Goal: Task Accomplishment & Management: Use online tool/utility

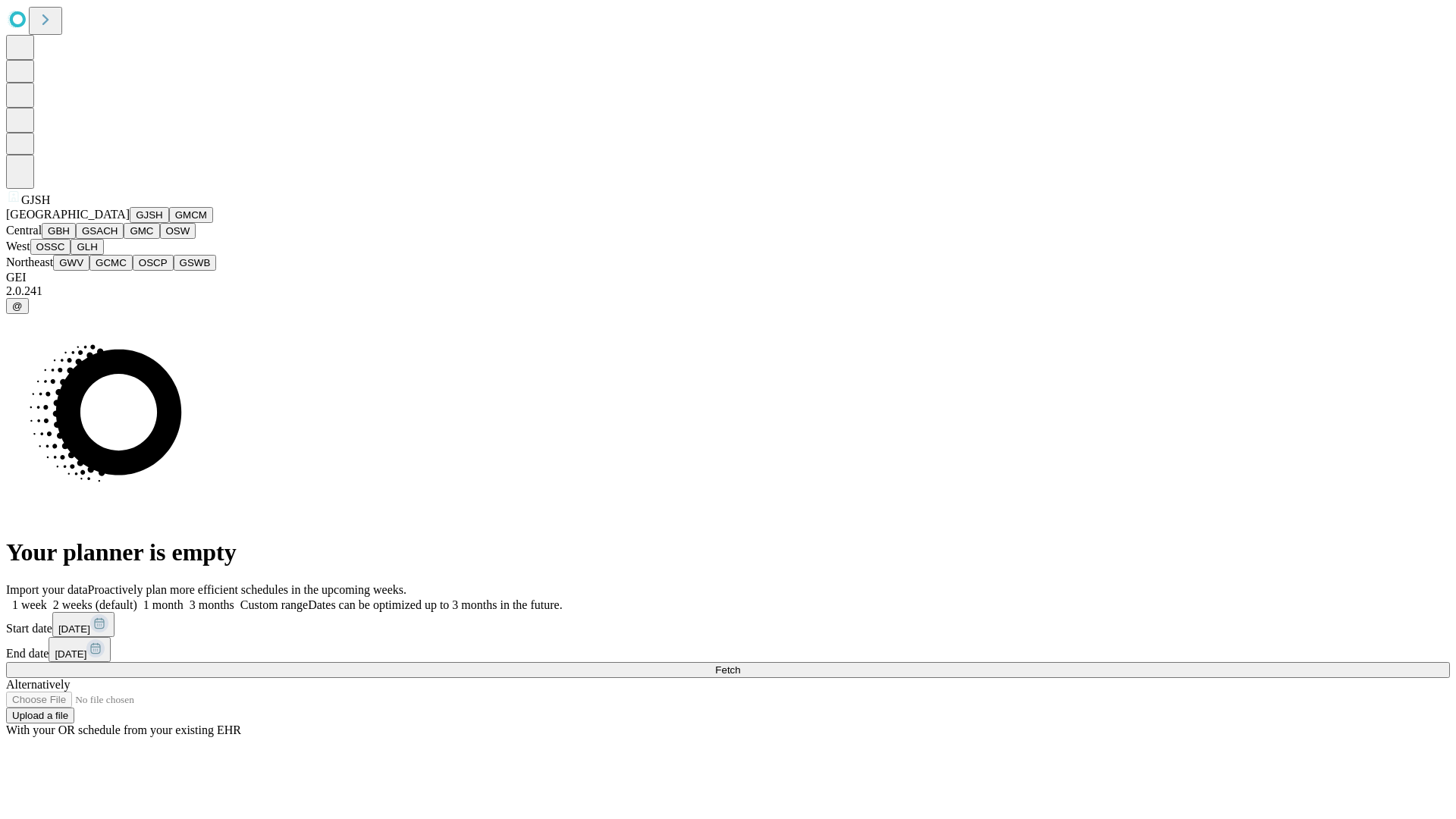
click at [130, 223] on button "GJSH" at bounding box center [150, 215] width 39 height 16
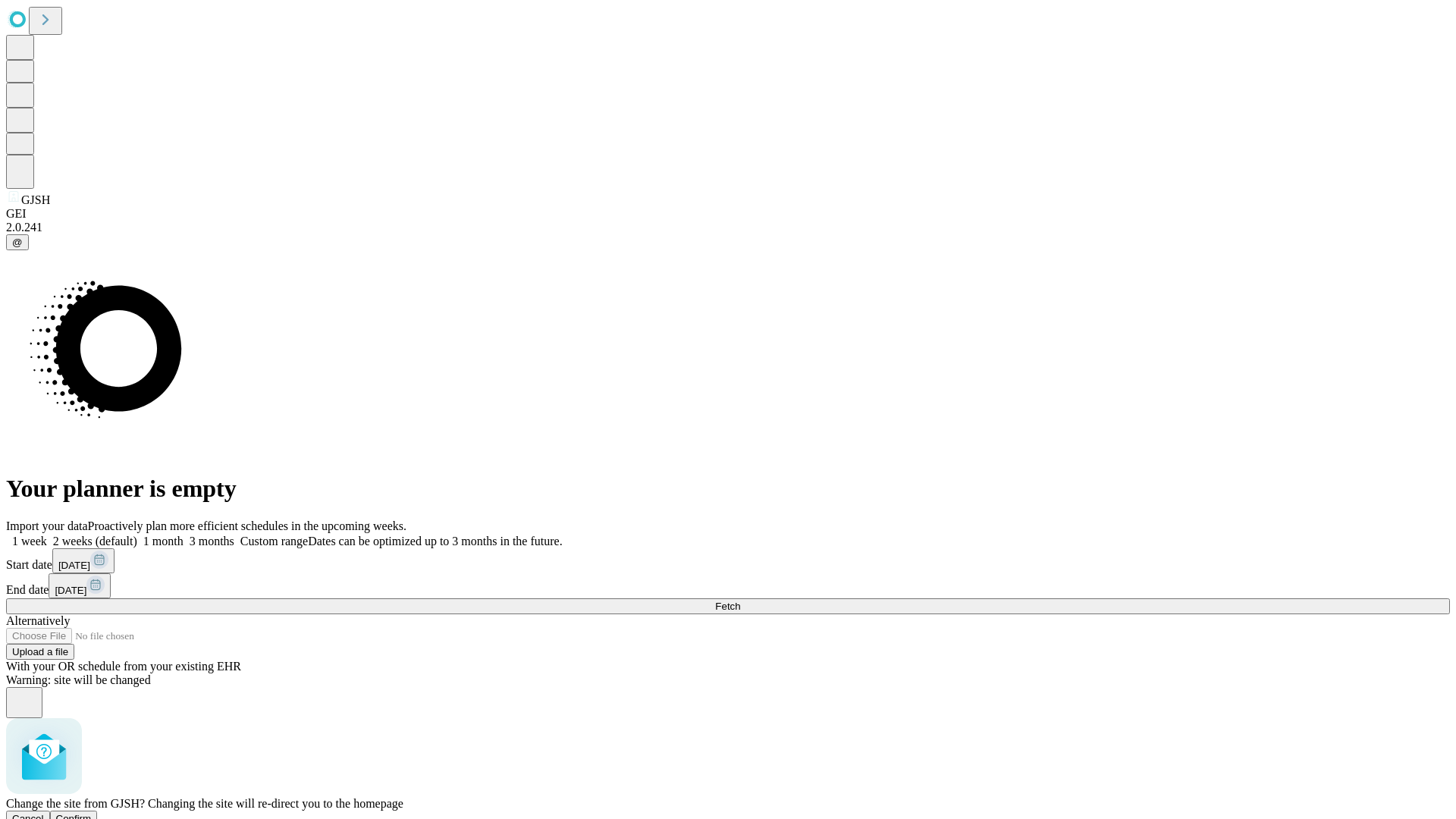
click at [91, 813] on span "Confirm" at bounding box center [74, 818] width 36 height 12
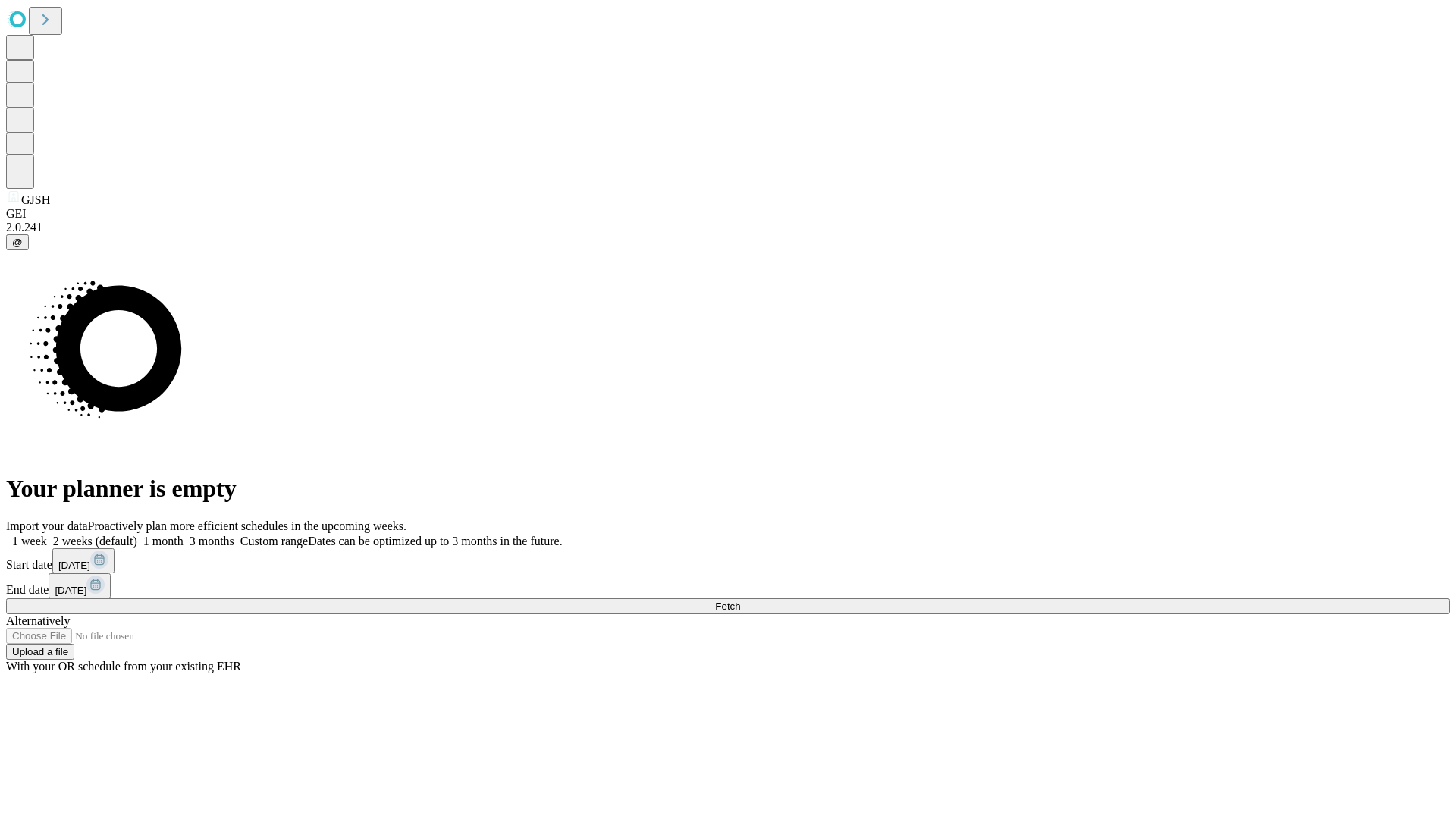
click at [137, 535] on label "2 weeks (default)" at bounding box center [91, 541] width 90 height 13
click at [740, 600] on span "Fetch" at bounding box center [728, 606] width 25 height 12
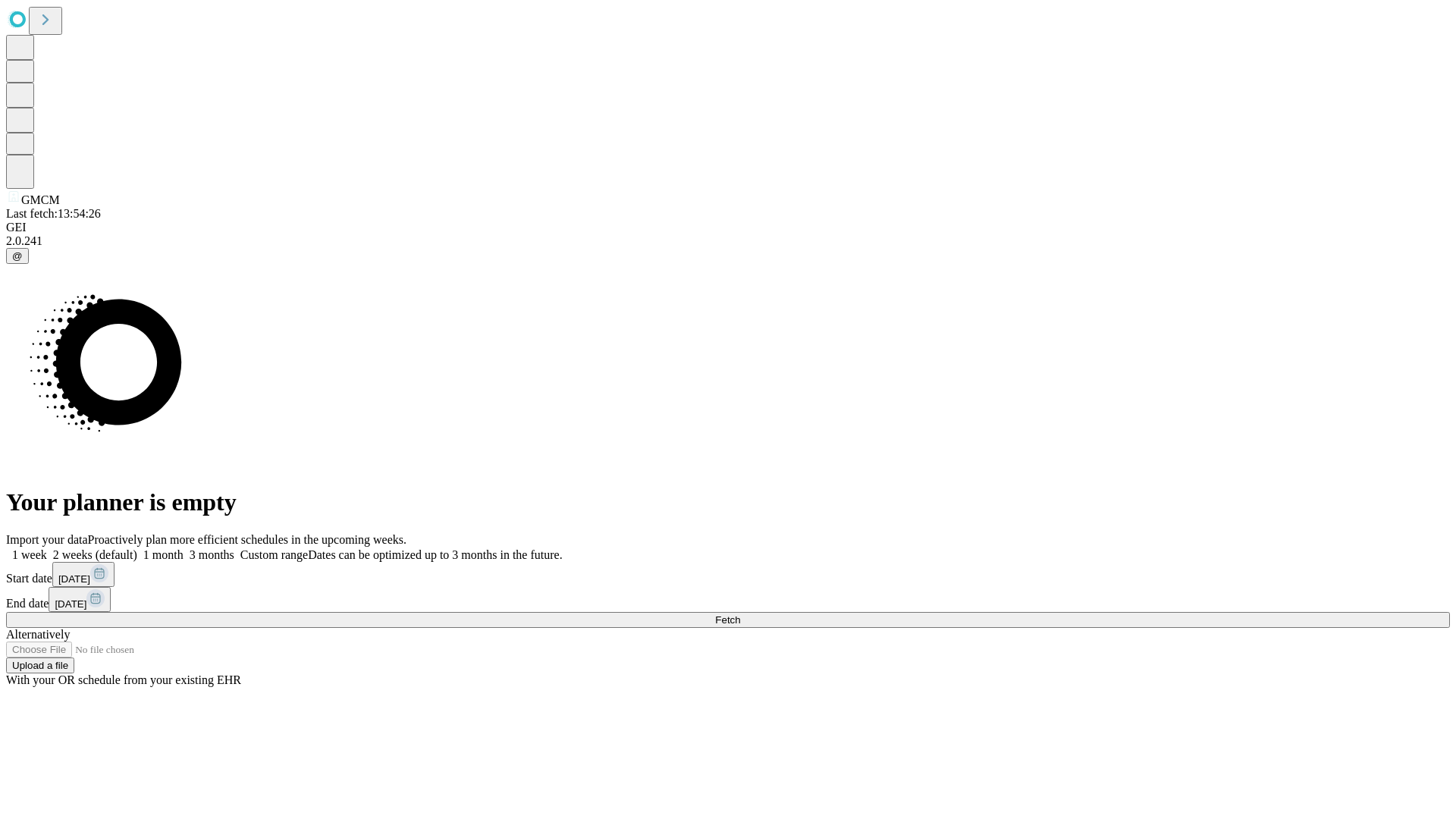
click at [137, 548] on label "2 weeks (default)" at bounding box center [91, 555] width 90 height 13
click at [740, 614] on span "Fetch" at bounding box center [728, 619] width 25 height 12
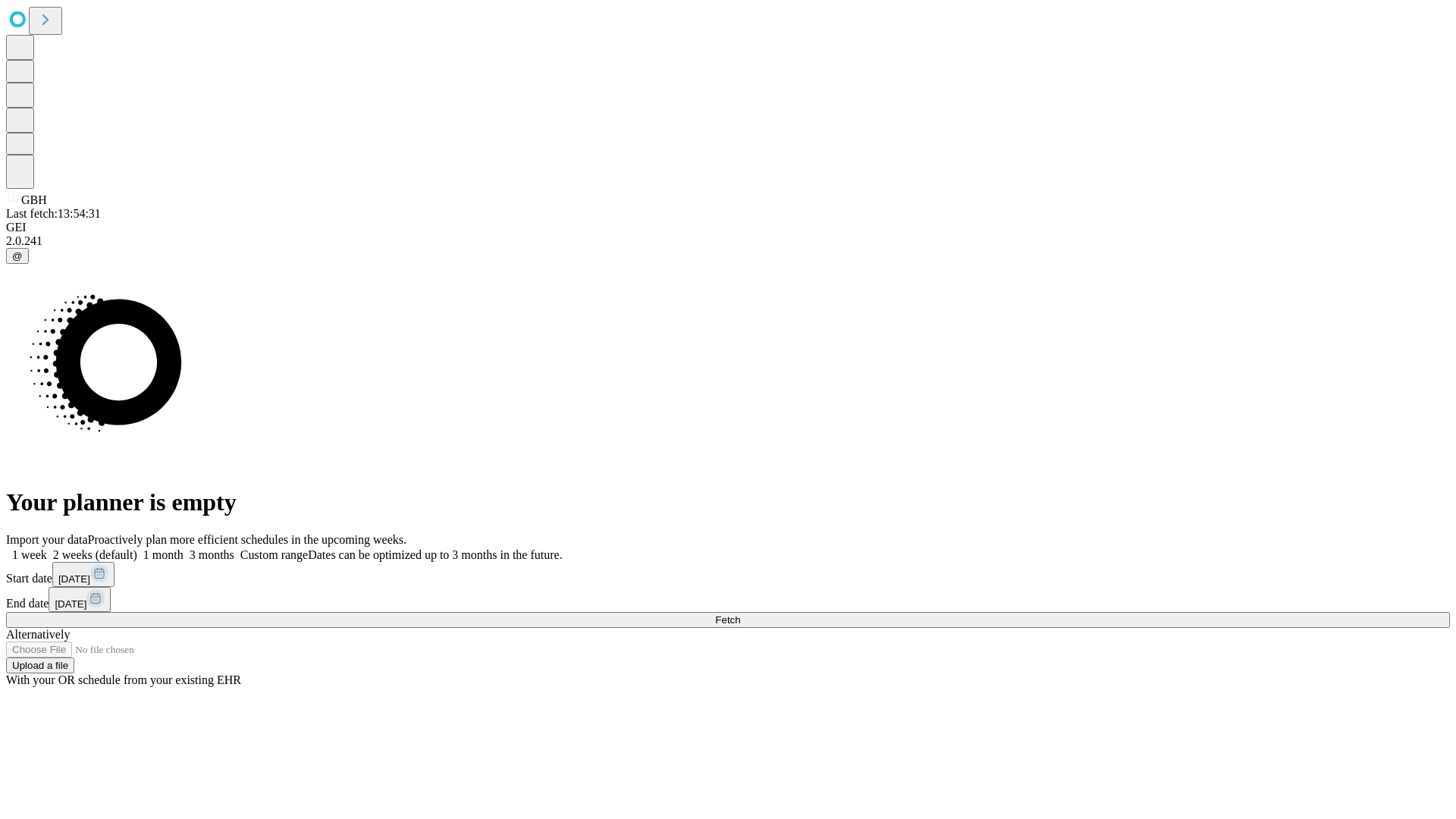
click at [137, 548] on label "2 weeks (default)" at bounding box center [91, 555] width 90 height 13
click at [740, 614] on span "Fetch" at bounding box center [728, 619] width 25 height 12
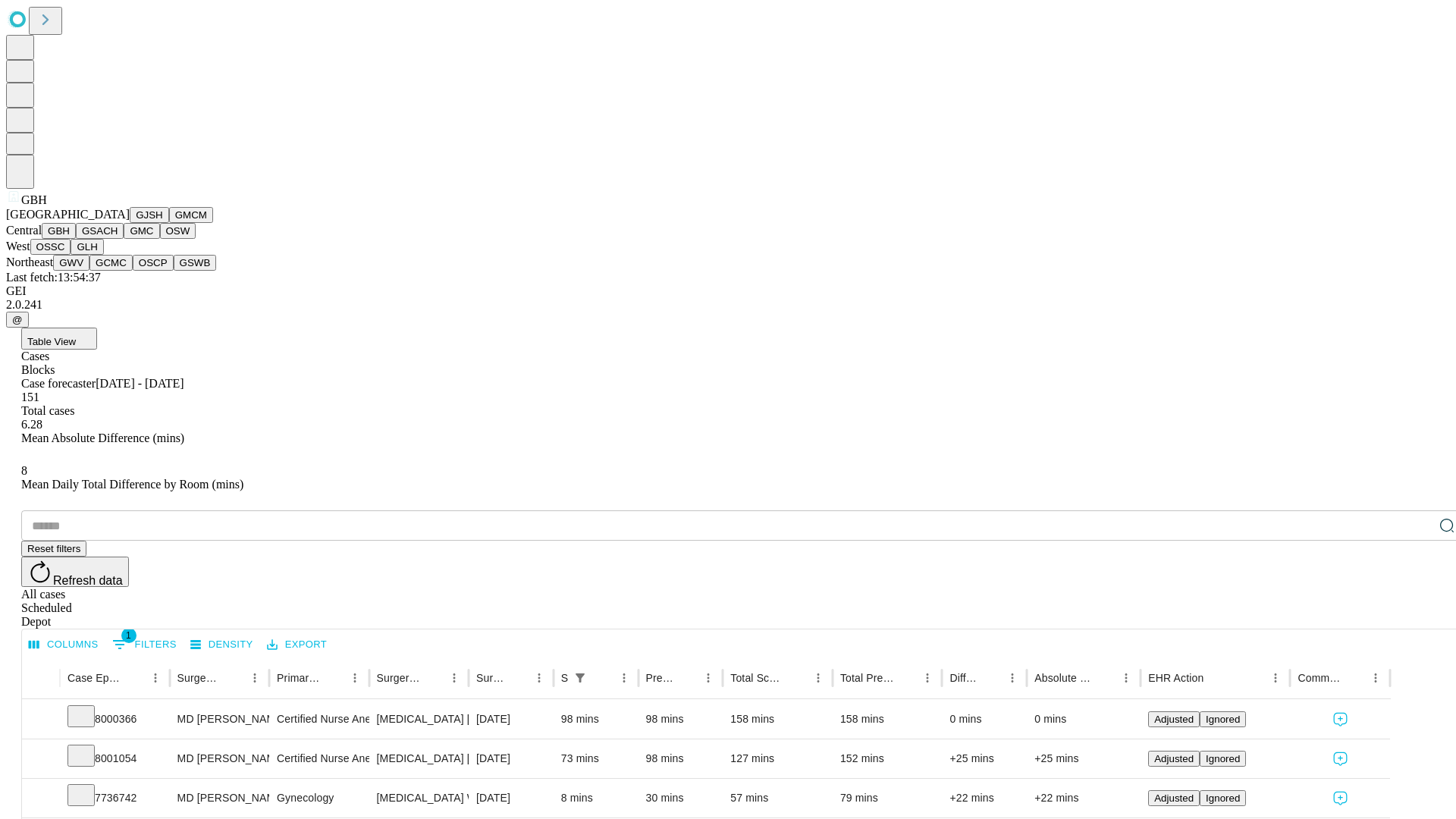
click at [117, 239] on button "GSACH" at bounding box center [99, 231] width 47 height 16
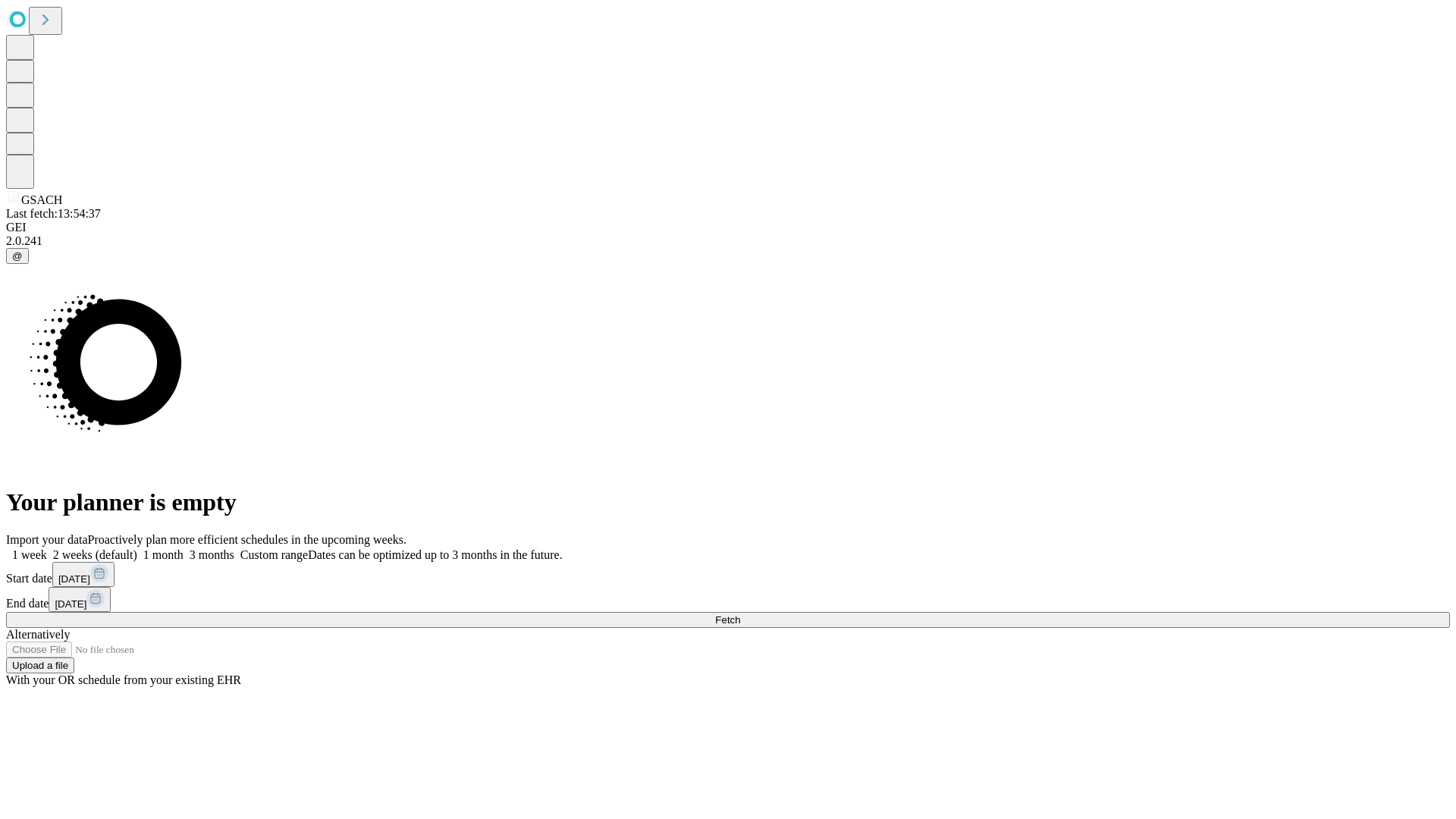
click at [137, 548] on label "2 weeks (default)" at bounding box center [91, 555] width 90 height 13
click at [740, 614] on span "Fetch" at bounding box center [728, 619] width 25 height 12
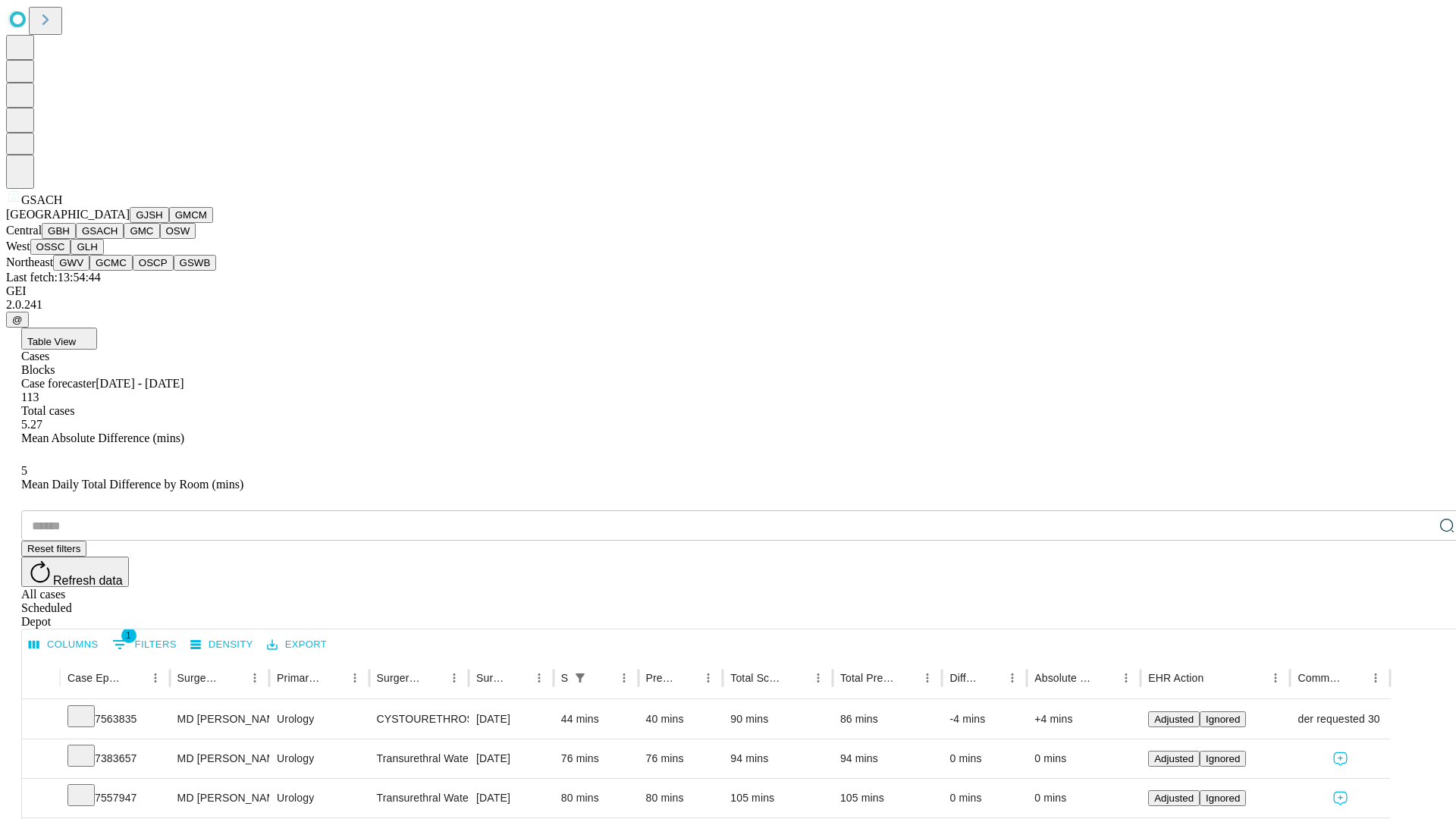
click at [124, 239] on button "GMC" at bounding box center [142, 231] width 36 height 16
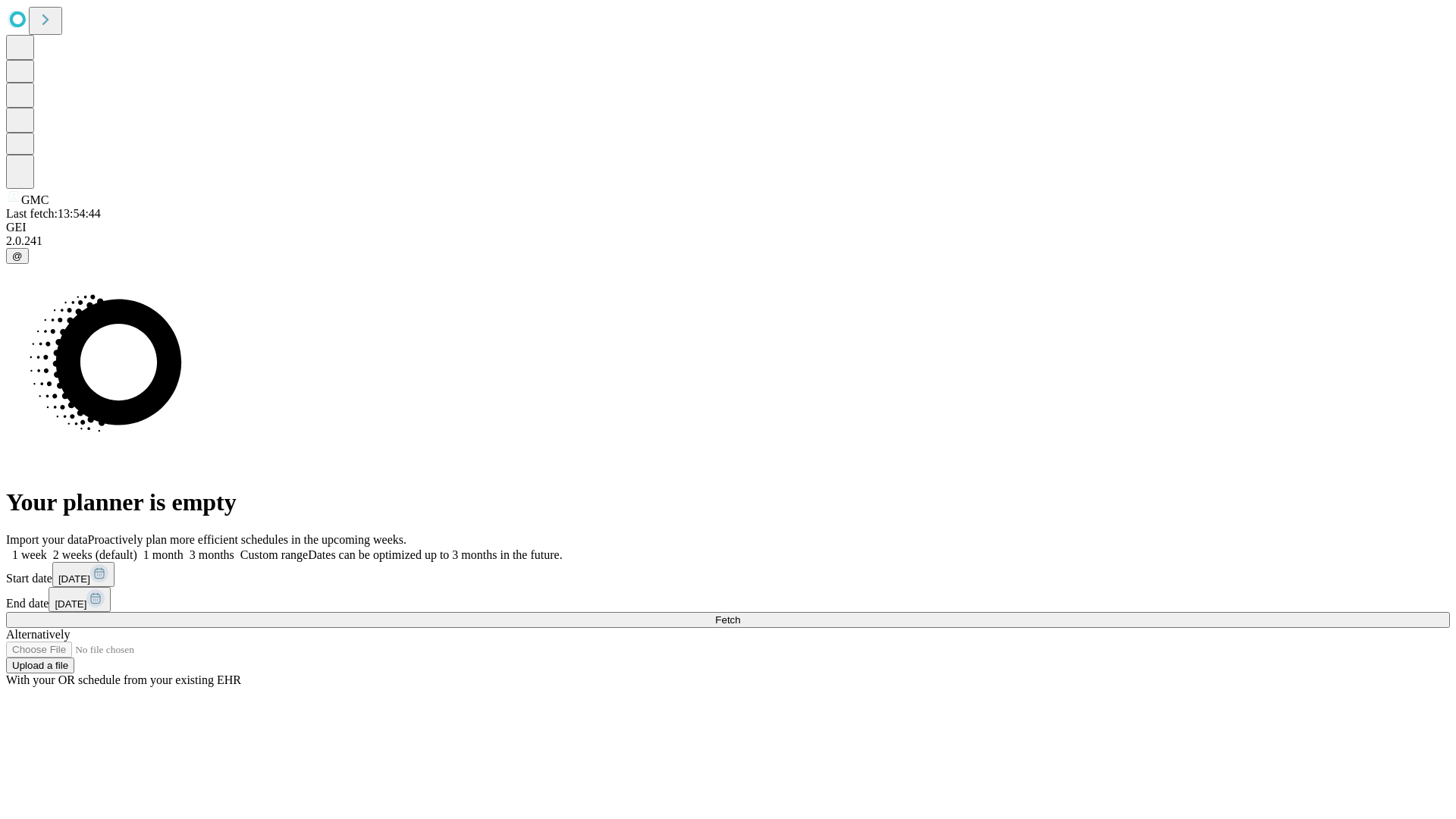
click at [137, 548] on label "2 weeks (default)" at bounding box center [91, 555] width 90 height 13
click at [740, 614] on span "Fetch" at bounding box center [728, 619] width 25 height 12
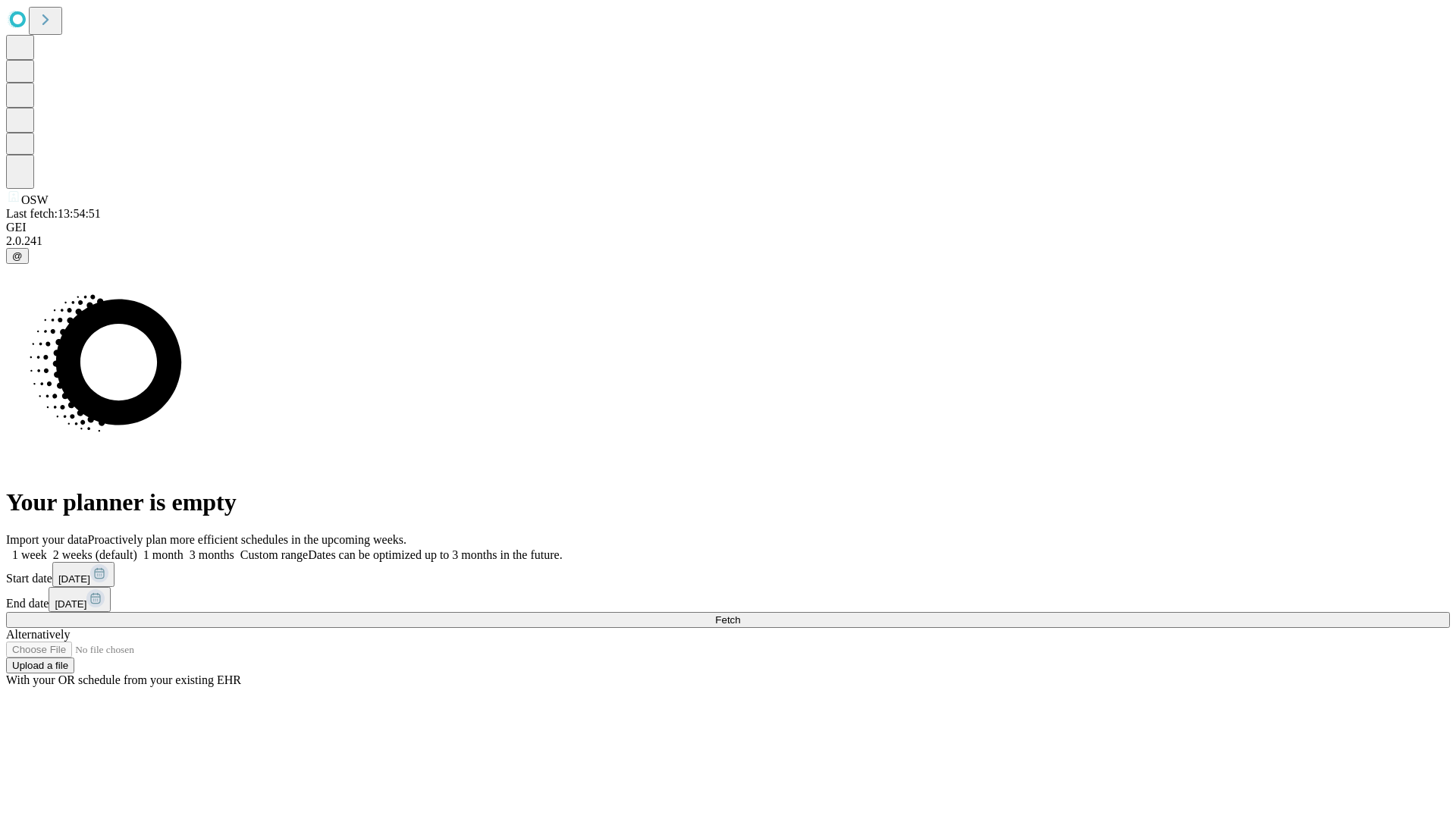
click at [137, 548] on label "2 weeks (default)" at bounding box center [91, 555] width 90 height 13
click at [740, 614] on span "Fetch" at bounding box center [728, 619] width 25 height 12
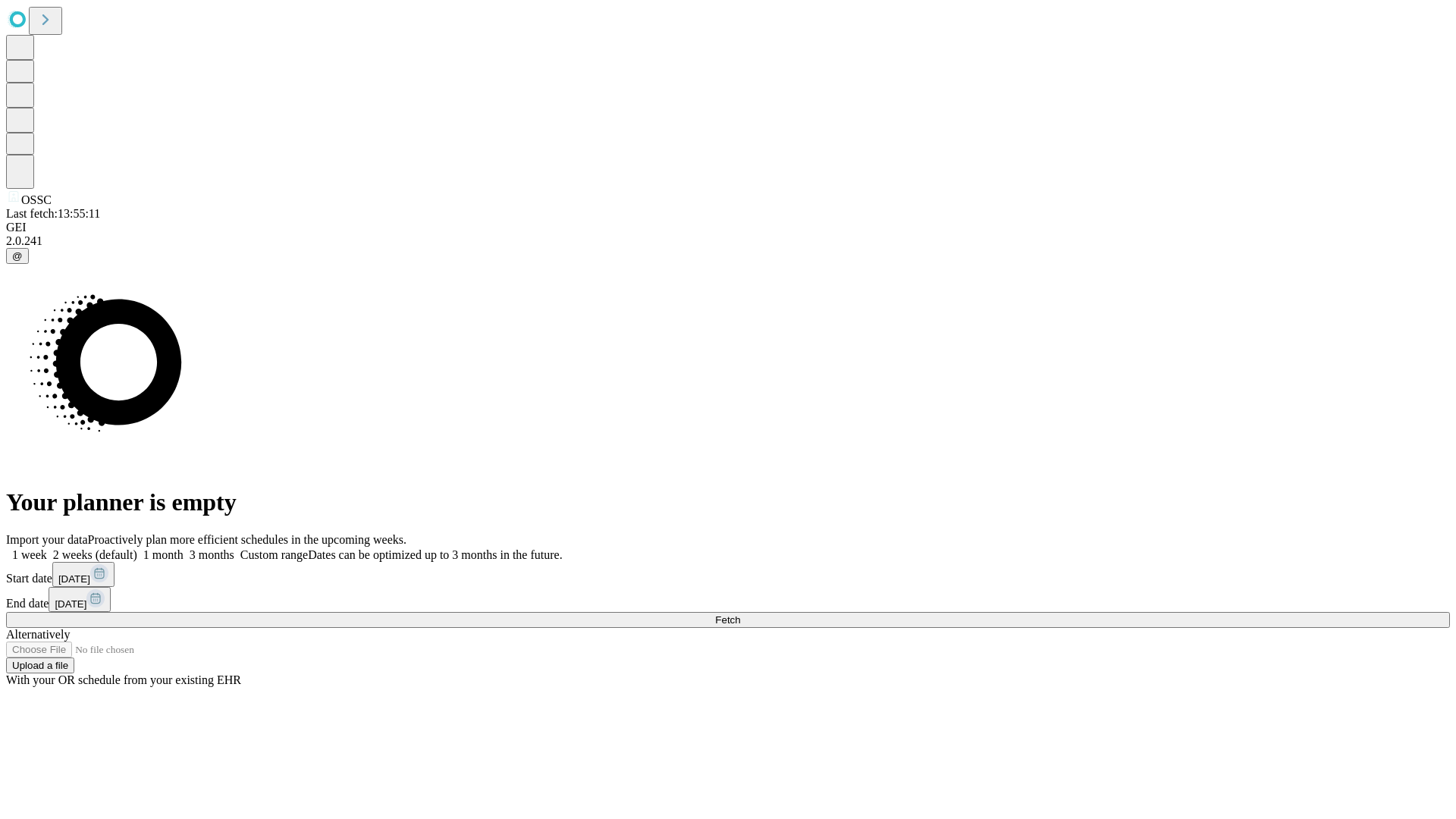
click at [740, 614] on span "Fetch" at bounding box center [728, 619] width 25 height 12
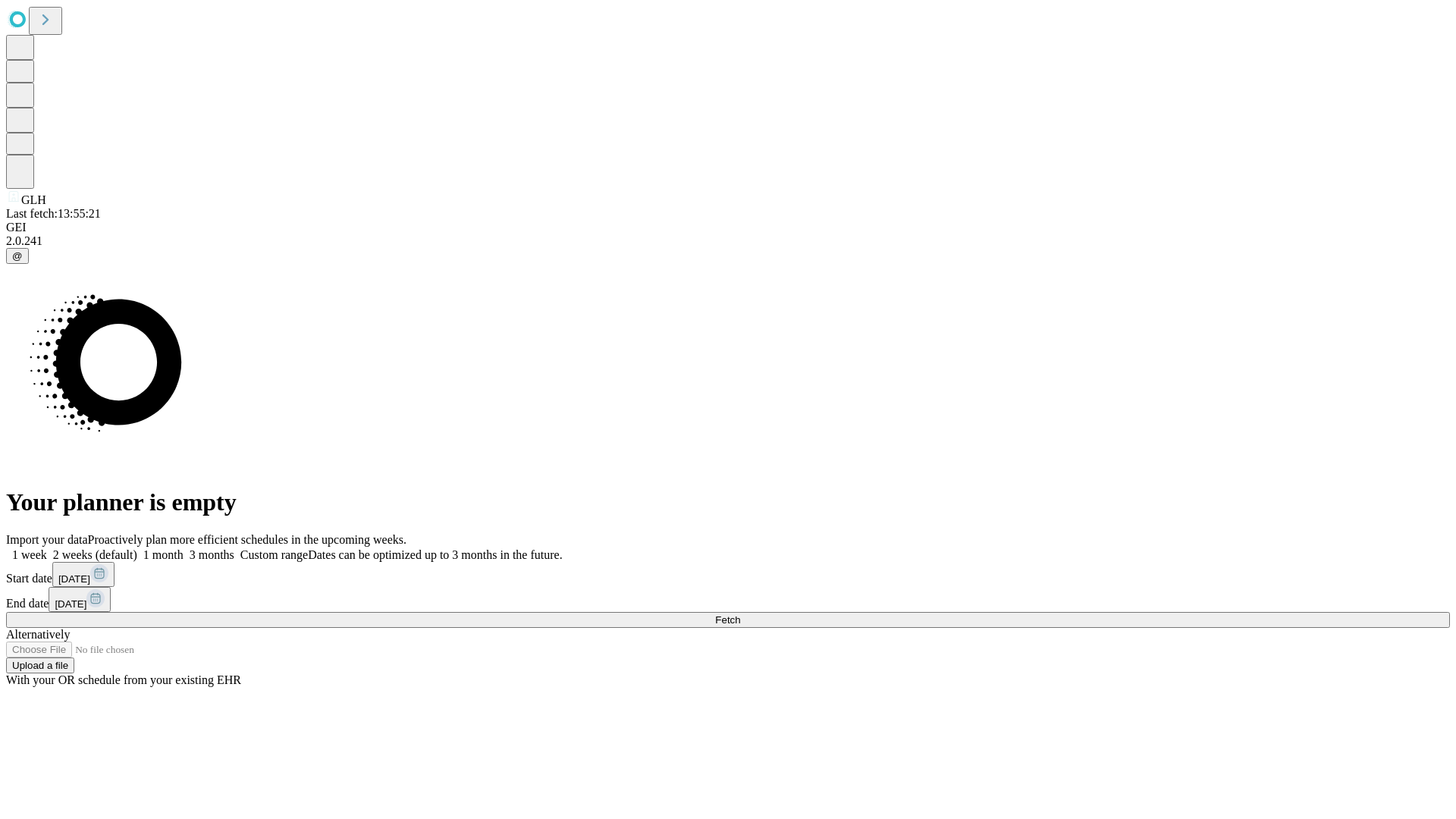
click at [137, 548] on label "2 weeks (default)" at bounding box center [91, 555] width 90 height 13
click at [740, 614] on span "Fetch" at bounding box center [728, 619] width 25 height 12
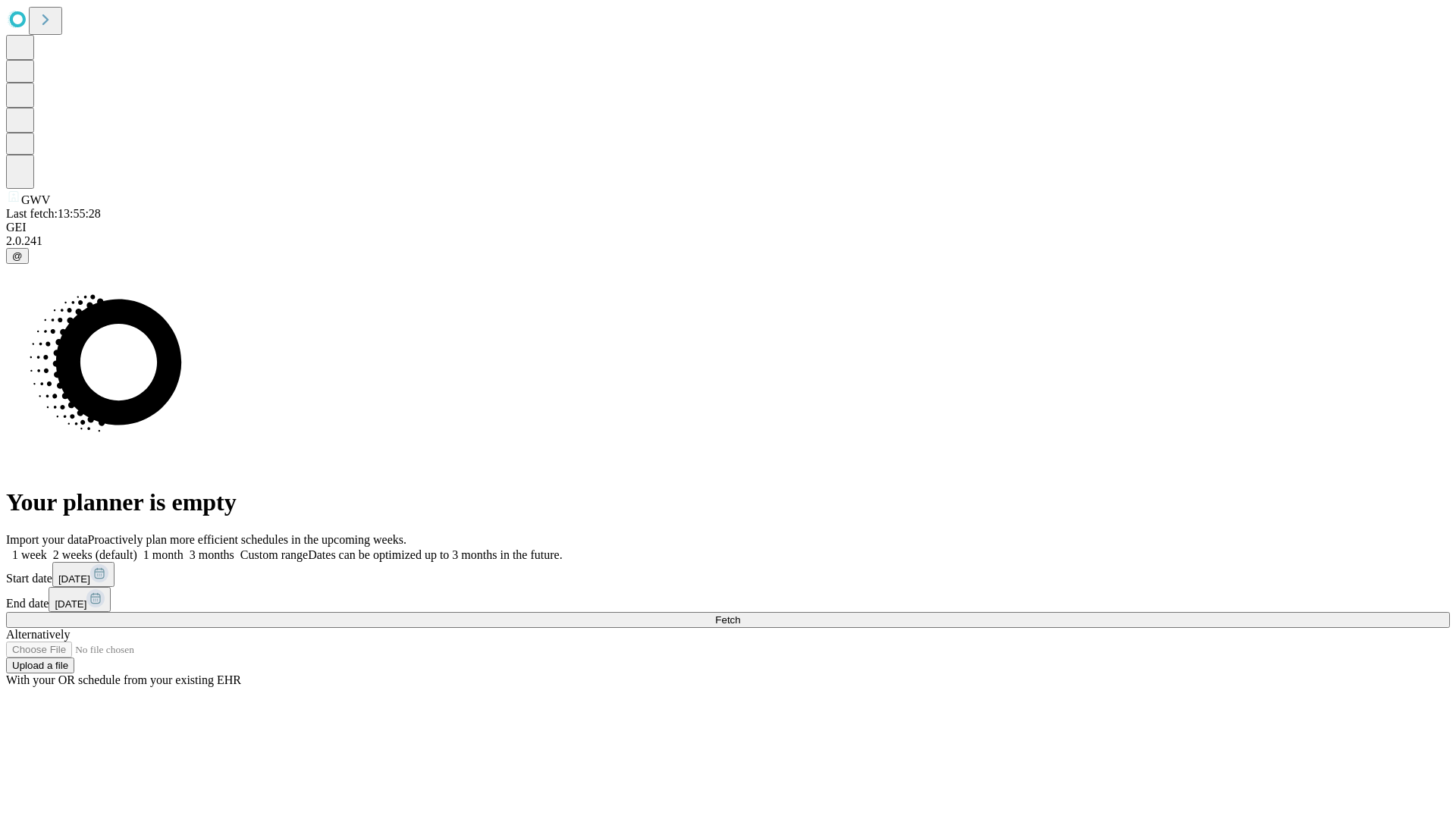
click at [740, 614] on span "Fetch" at bounding box center [728, 619] width 25 height 12
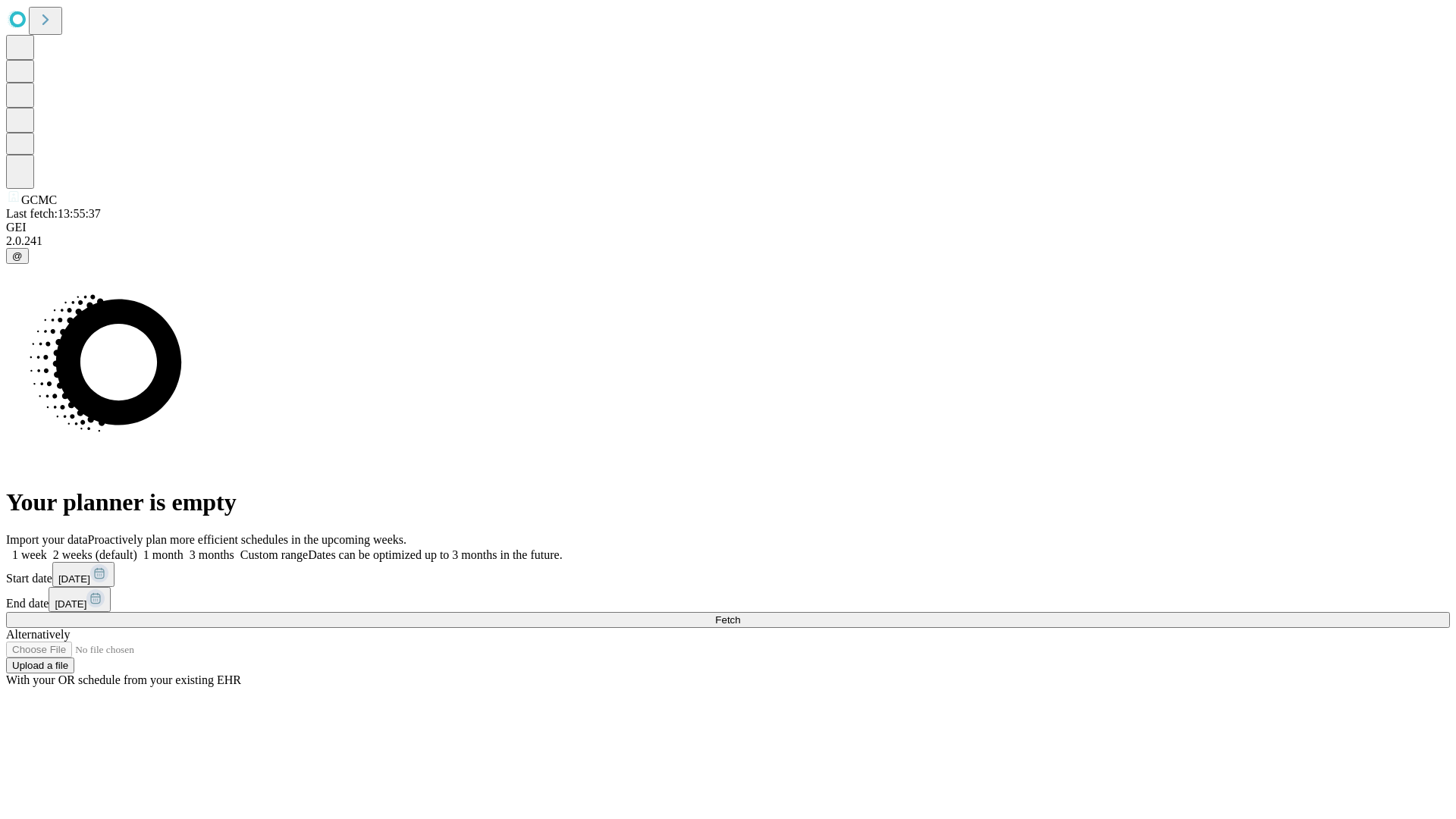
click at [137, 548] on label "2 weeks (default)" at bounding box center [91, 555] width 90 height 13
click at [740, 614] on span "Fetch" at bounding box center [728, 619] width 25 height 12
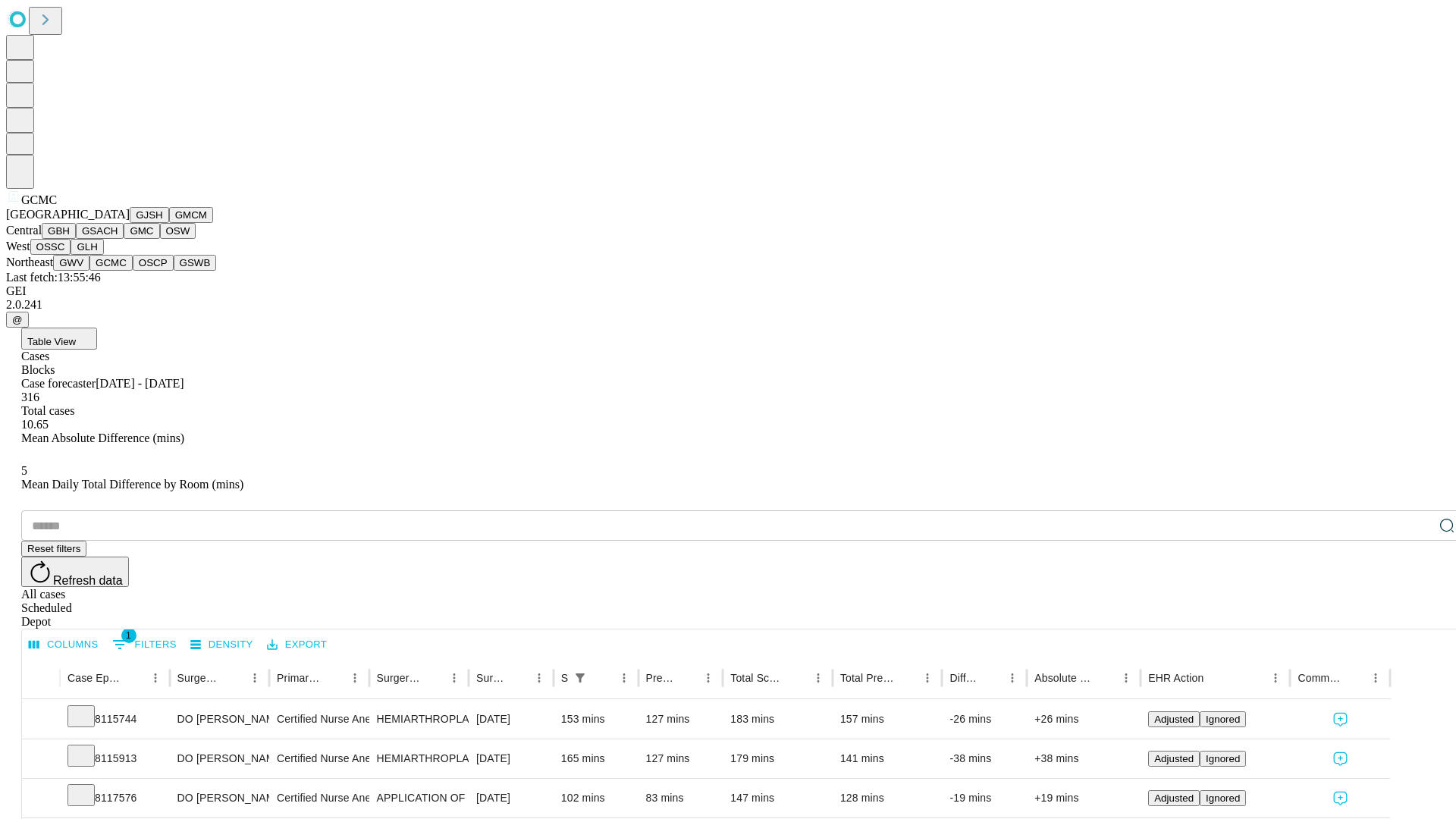
click at [133, 271] on button "OSCP" at bounding box center [153, 263] width 41 height 16
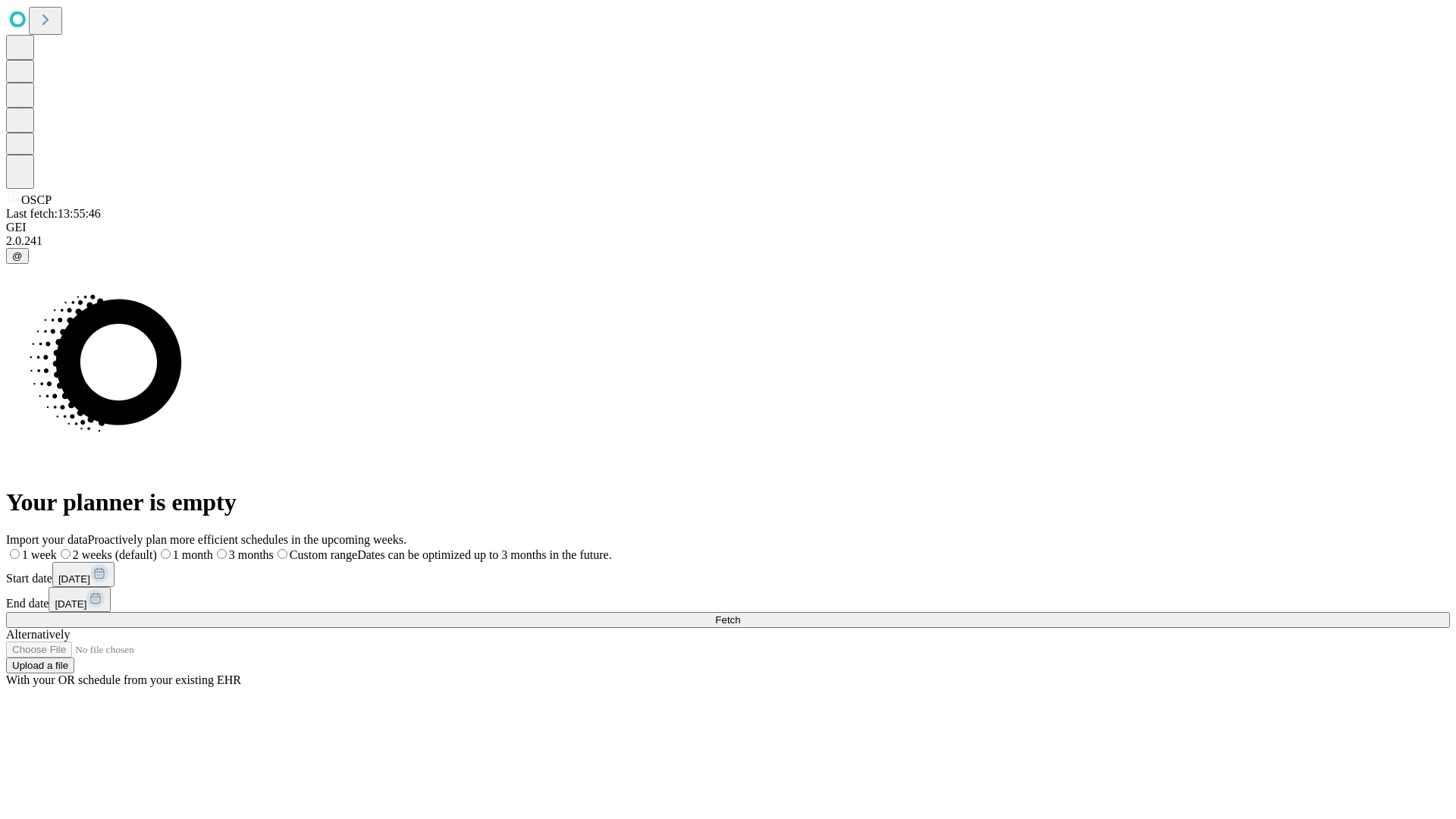
click at [157, 548] on label "2 weeks (default)" at bounding box center [107, 555] width 100 height 13
click at [740, 614] on span "Fetch" at bounding box center [728, 619] width 25 height 12
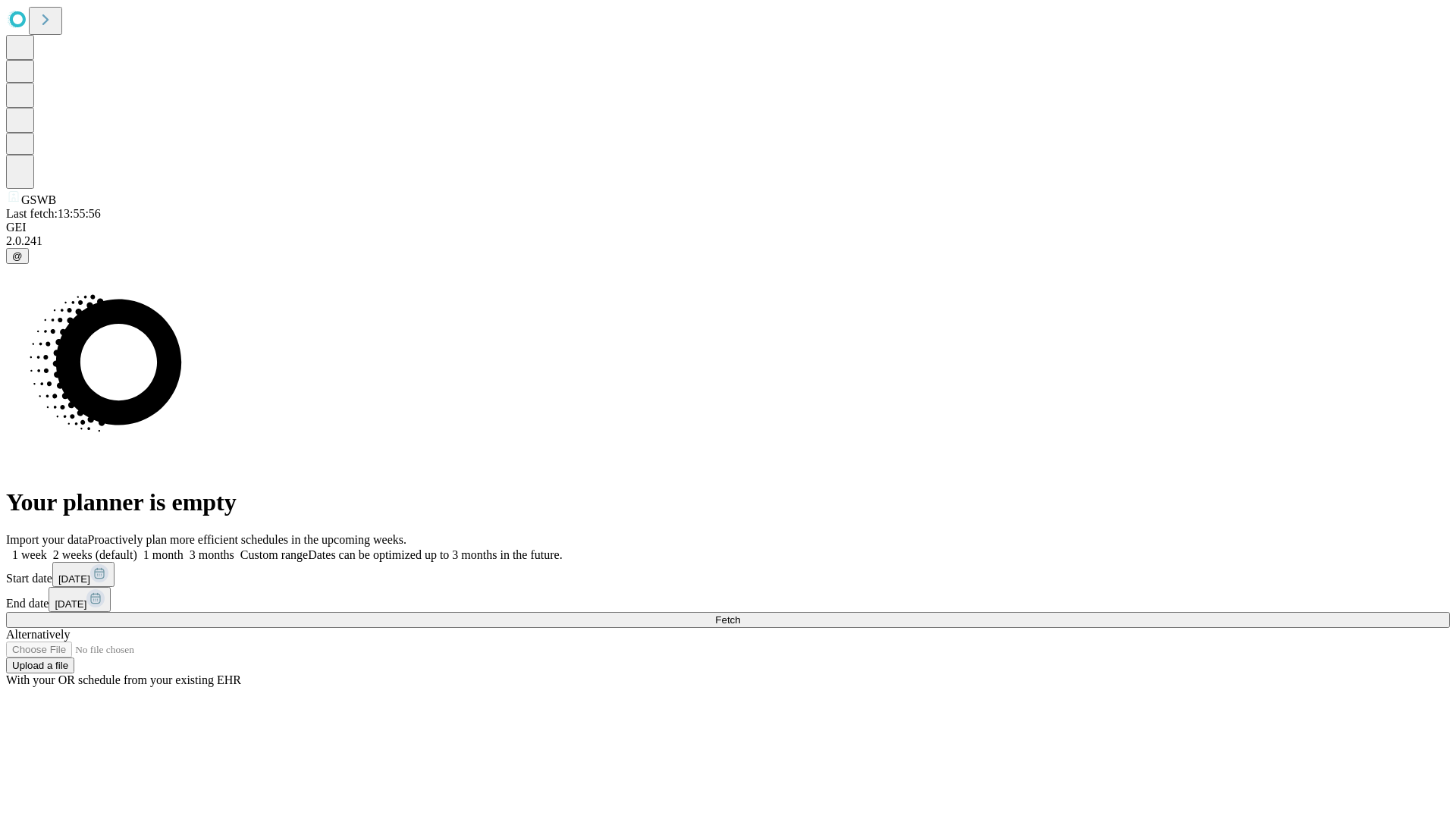
click at [137, 548] on label "2 weeks (default)" at bounding box center [91, 555] width 90 height 13
click at [740, 614] on span "Fetch" at bounding box center [728, 619] width 25 height 12
